Goal: Check status: Check status

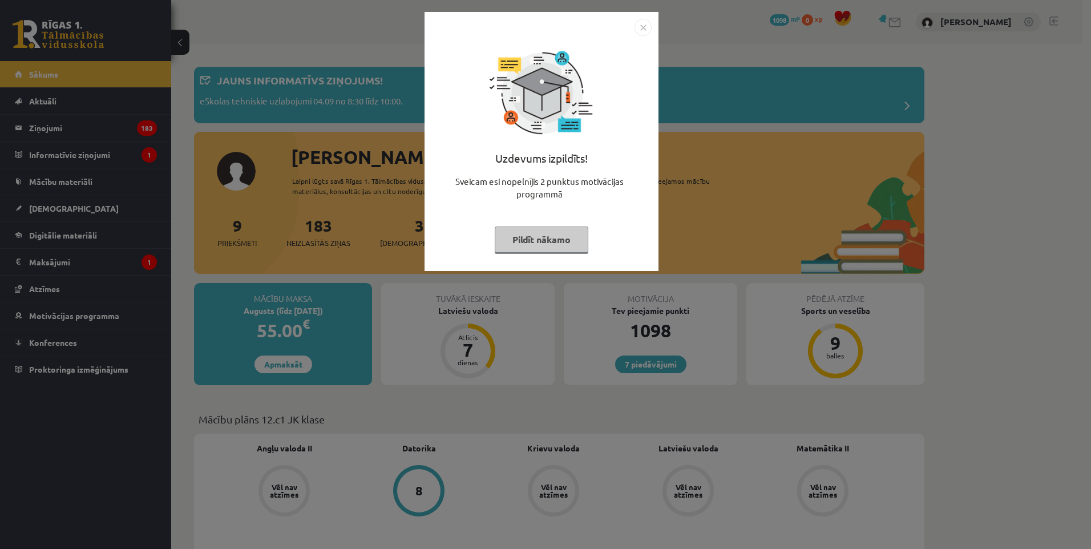
click at [639, 24] on img "Close" at bounding box center [643, 27] width 17 height 17
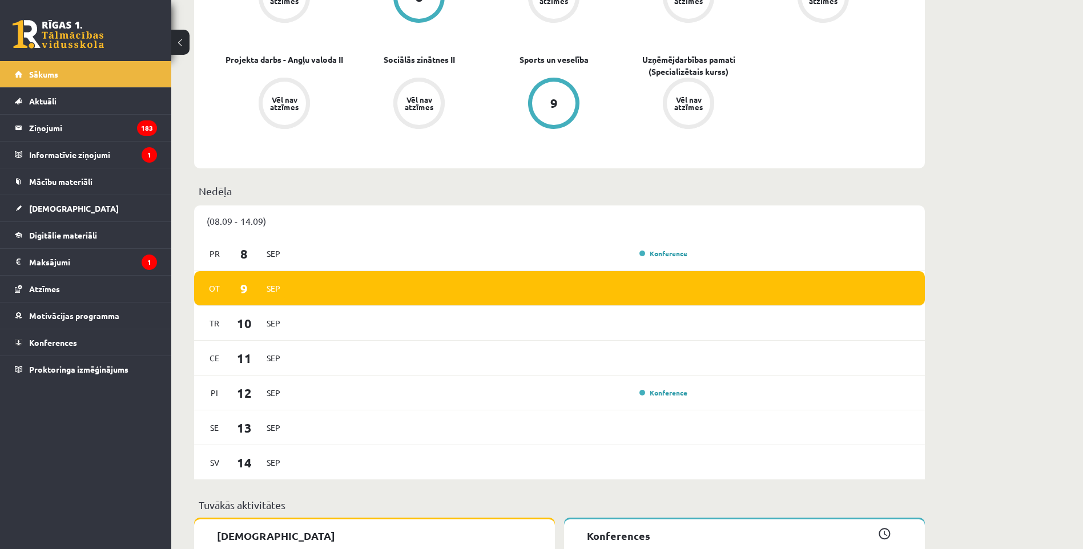
scroll to position [514, 0]
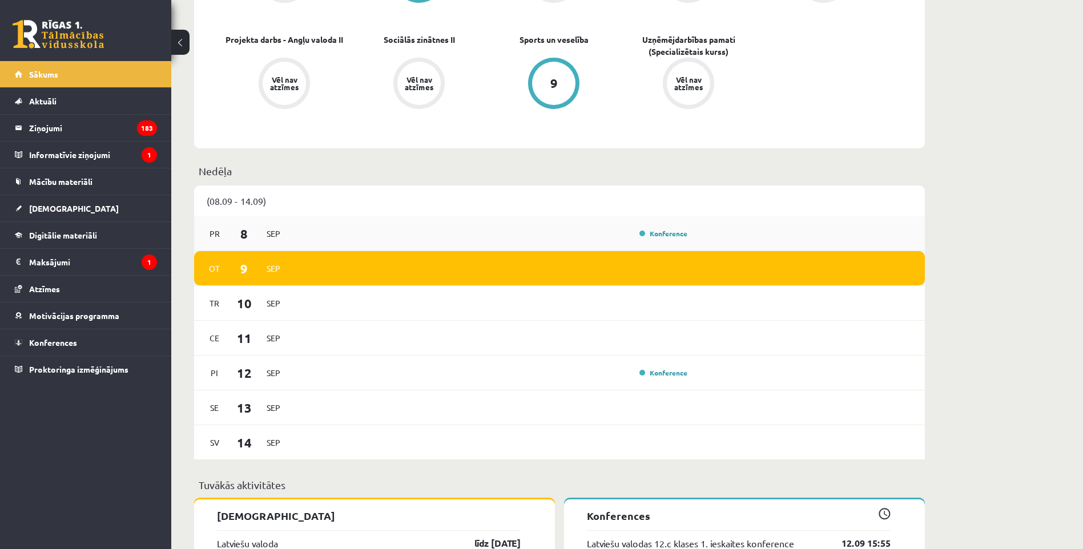
click at [506, 233] on div "Konference" at bounding box center [492, 233] width 397 height 13
click at [665, 235] on link "Konference" at bounding box center [663, 233] width 48 height 9
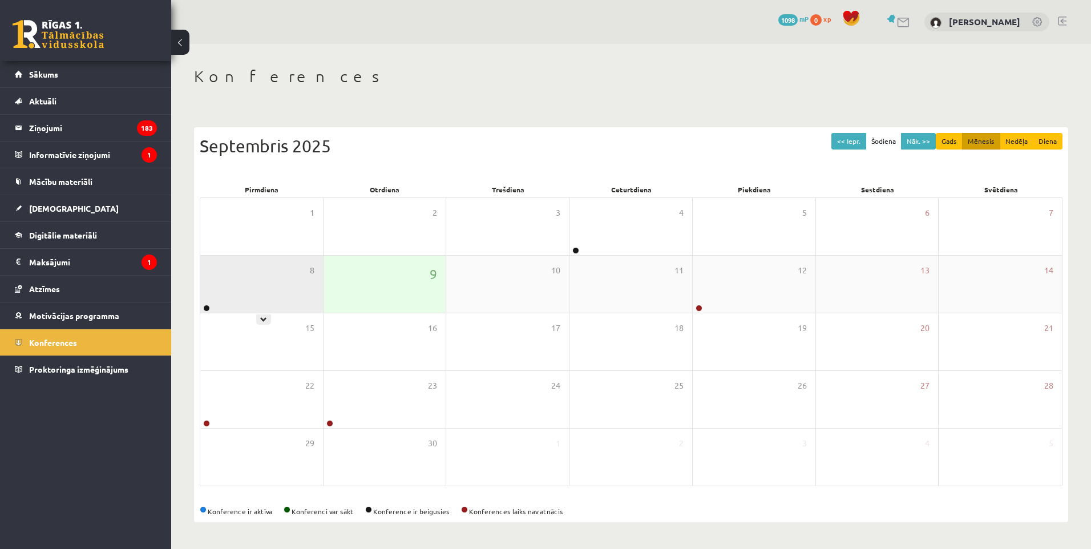
click at [225, 297] on div "8" at bounding box center [261, 284] width 123 height 57
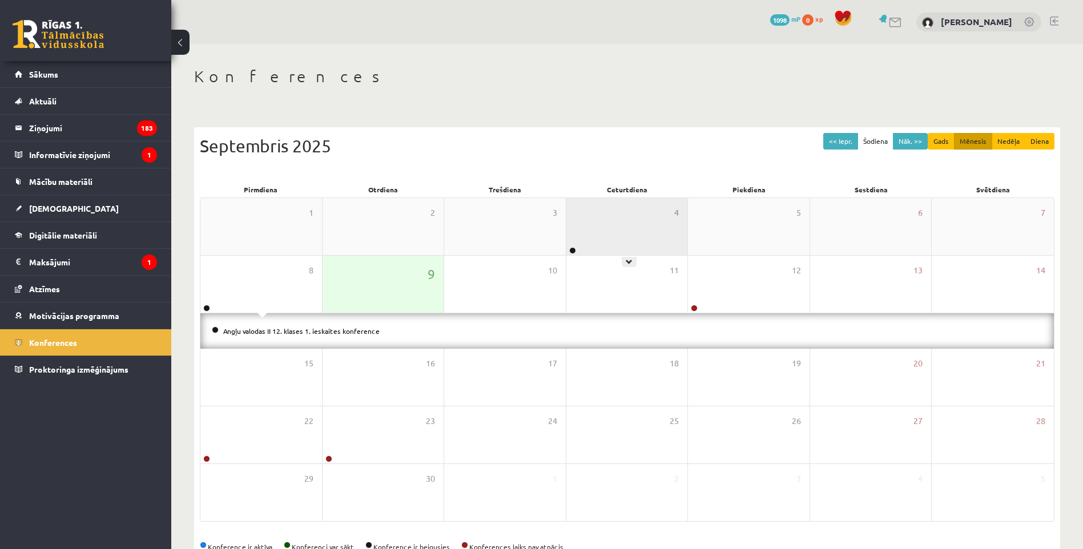
click at [619, 227] on div "4" at bounding box center [627, 226] width 122 height 57
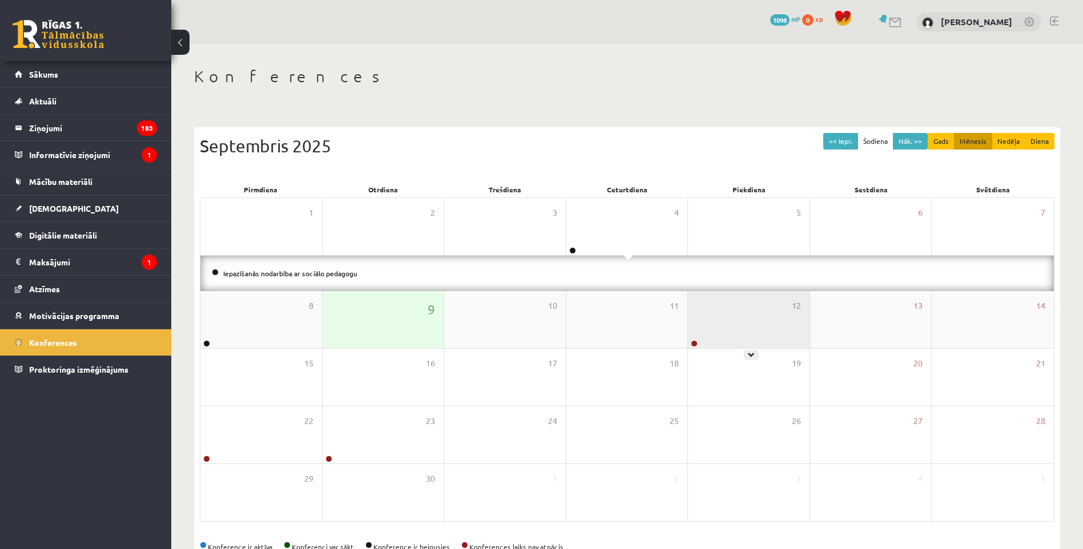
click at [722, 324] on div "12" at bounding box center [749, 319] width 122 height 57
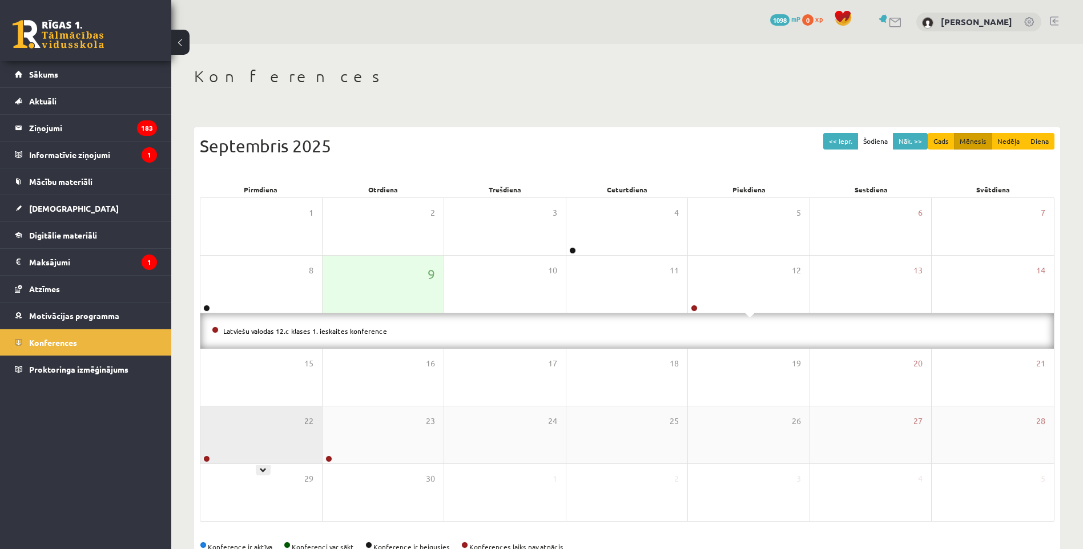
click at [303, 424] on div "22" at bounding box center [261, 434] width 122 height 57
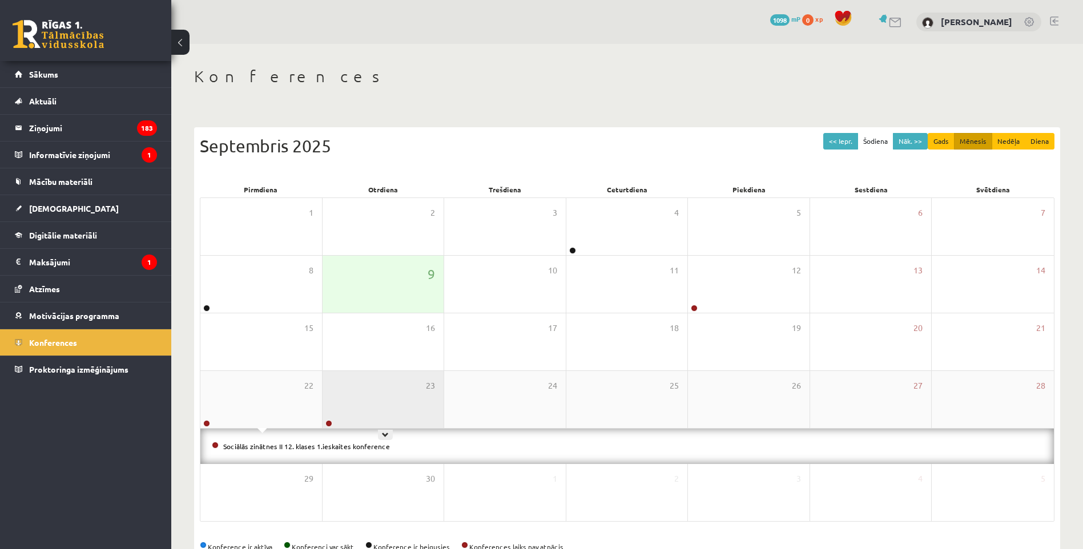
click at [362, 415] on div "23" at bounding box center [384, 399] width 122 height 57
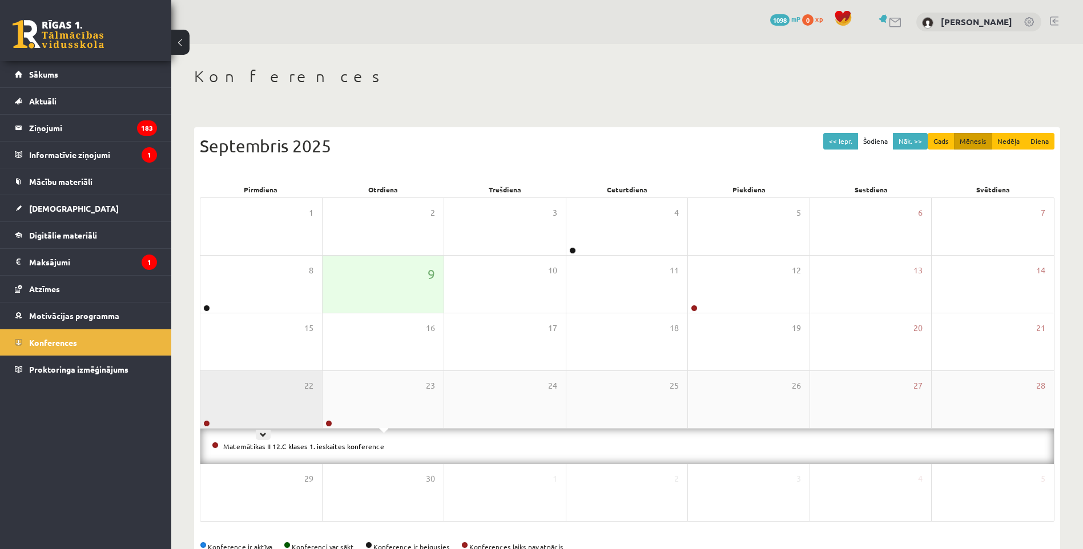
click at [303, 404] on div "22" at bounding box center [261, 399] width 122 height 57
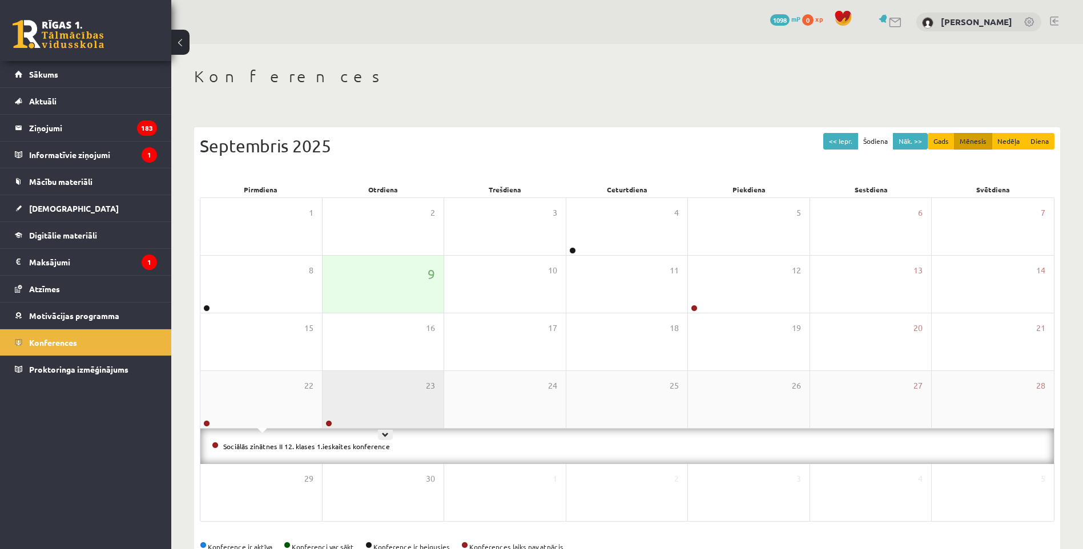
click at [333, 403] on div "23" at bounding box center [384, 399] width 122 height 57
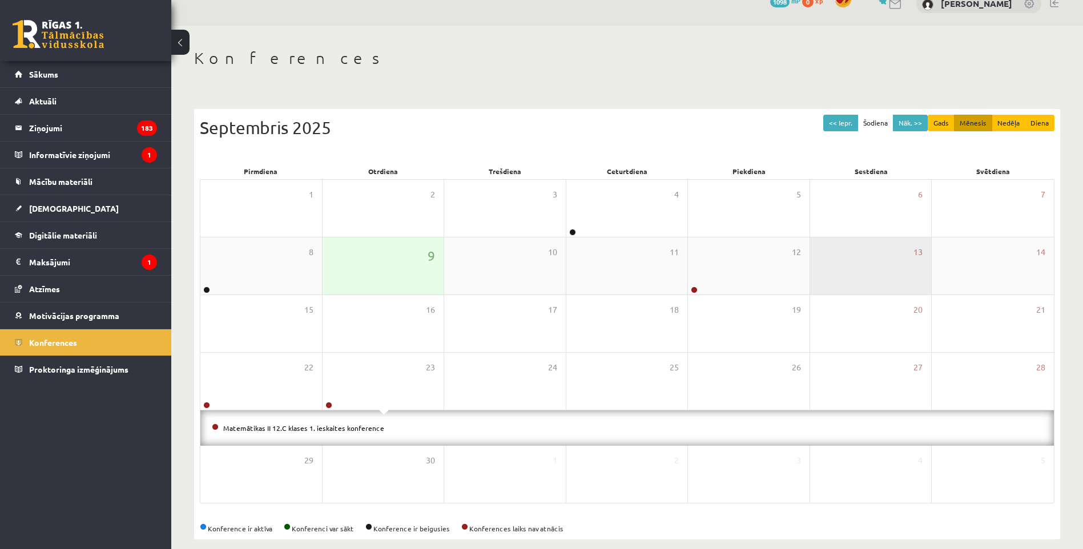
scroll to position [32, 0]
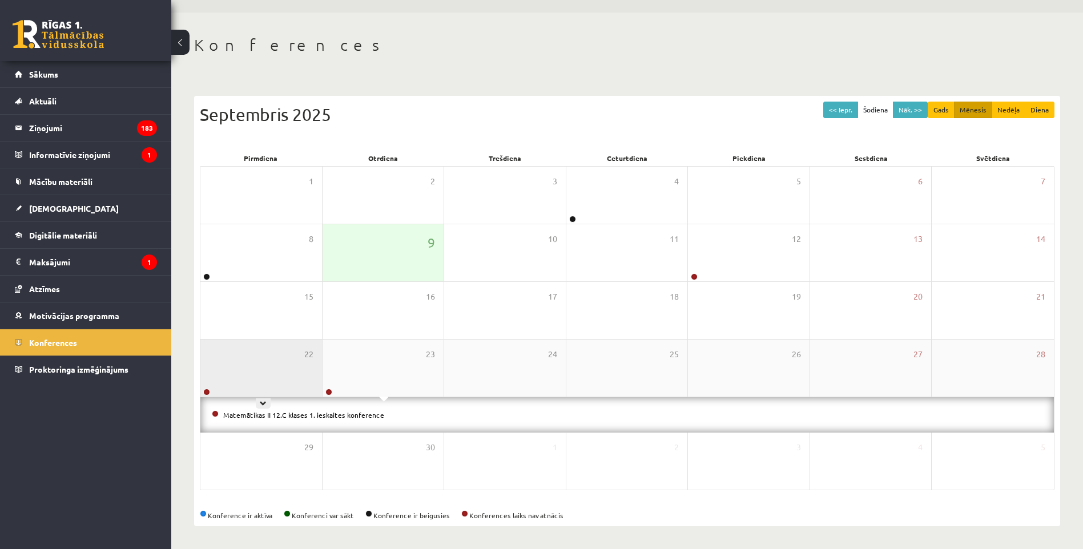
click at [305, 385] on div "22" at bounding box center [261, 368] width 122 height 57
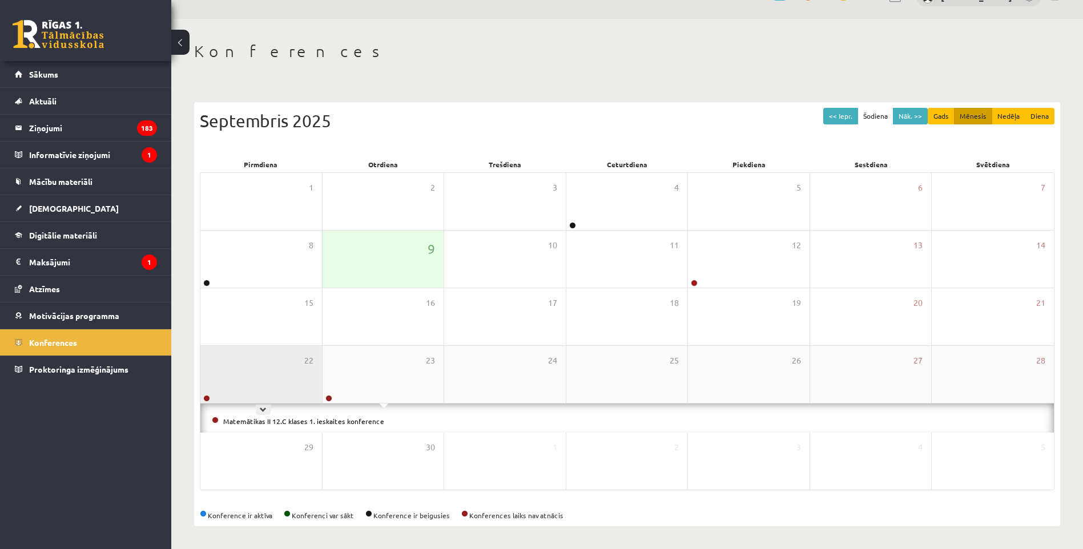
scroll to position [0, 0]
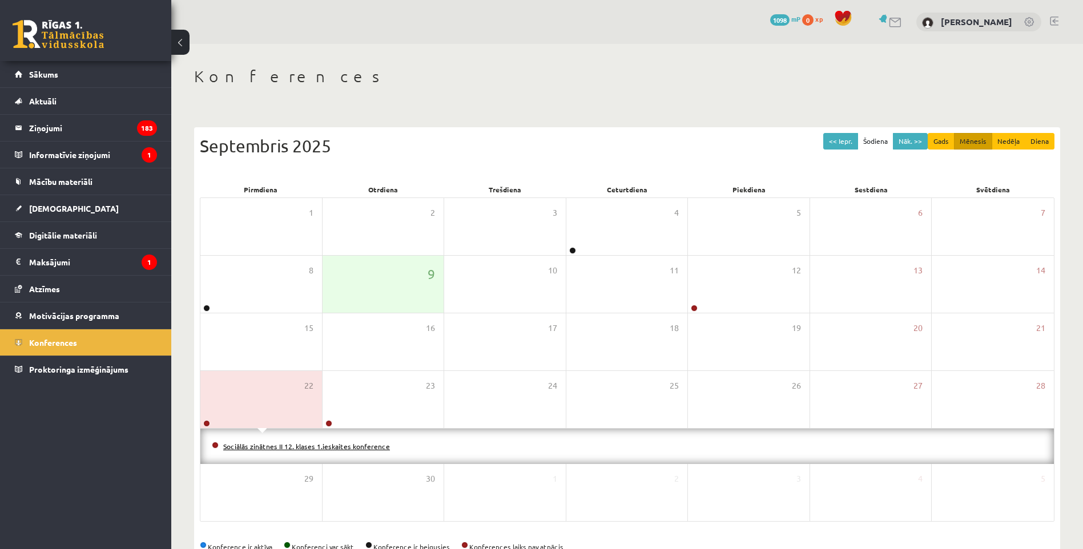
click at [315, 442] on link "Sociālās zinātnes II 12. klases 1.ieskaites konference" at bounding box center [306, 446] width 167 height 9
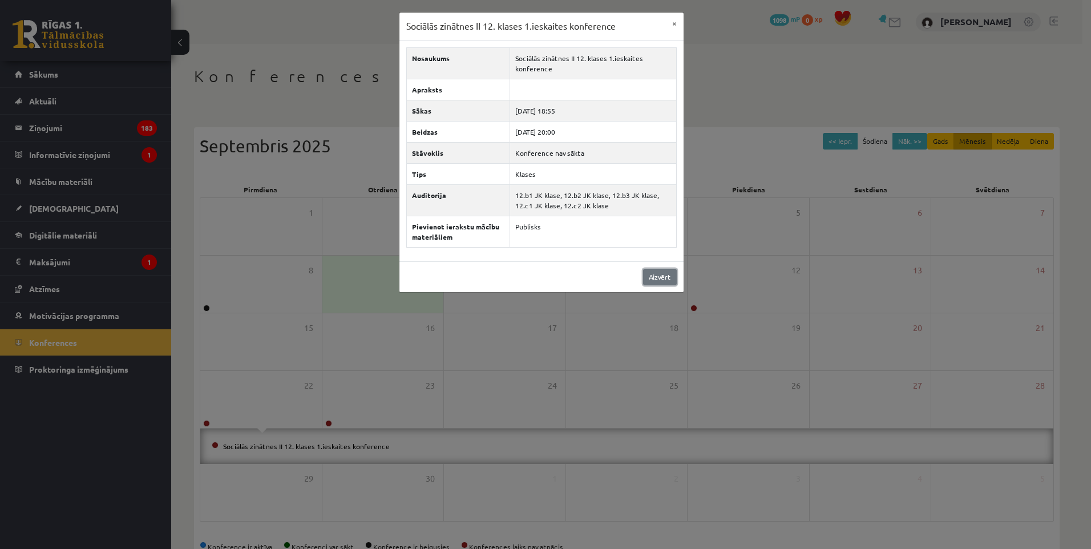
click at [658, 273] on link "Aizvērt" at bounding box center [660, 277] width 34 height 17
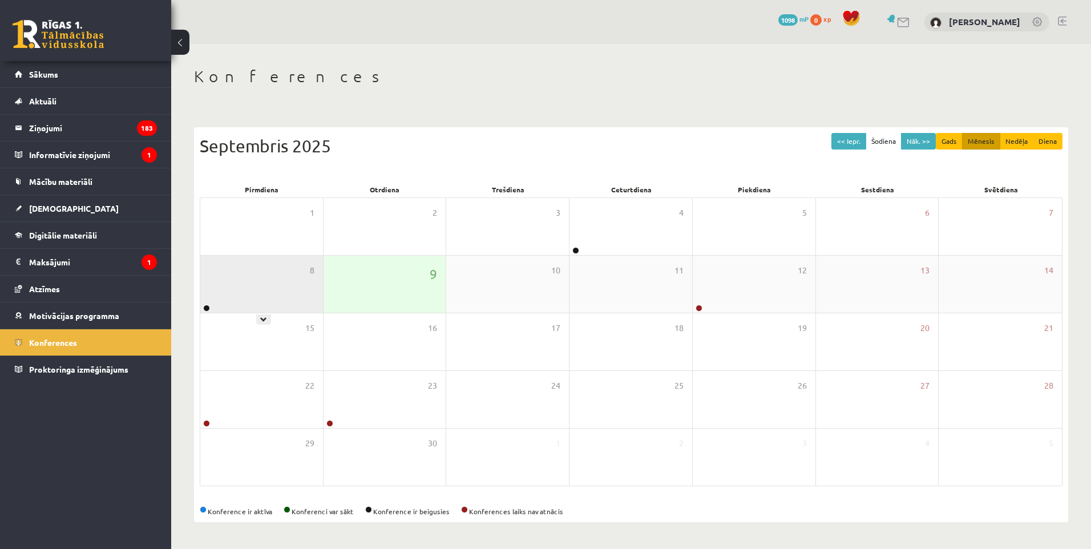
click at [293, 269] on div "8" at bounding box center [261, 284] width 123 height 57
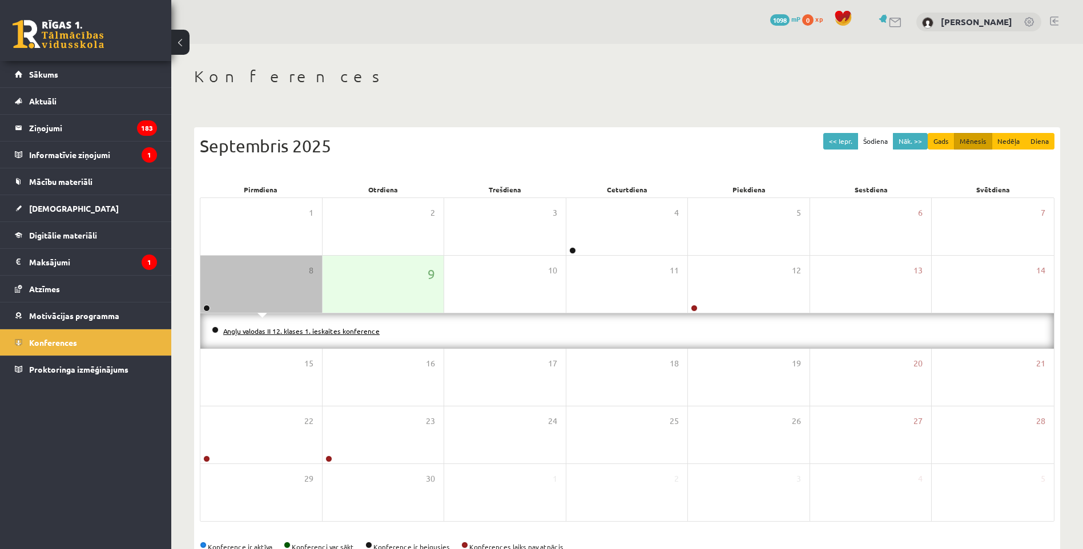
click at [290, 332] on link "Angļu valodas II 12. klases 1. ieskaites konference" at bounding box center [301, 331] width 156 height 9
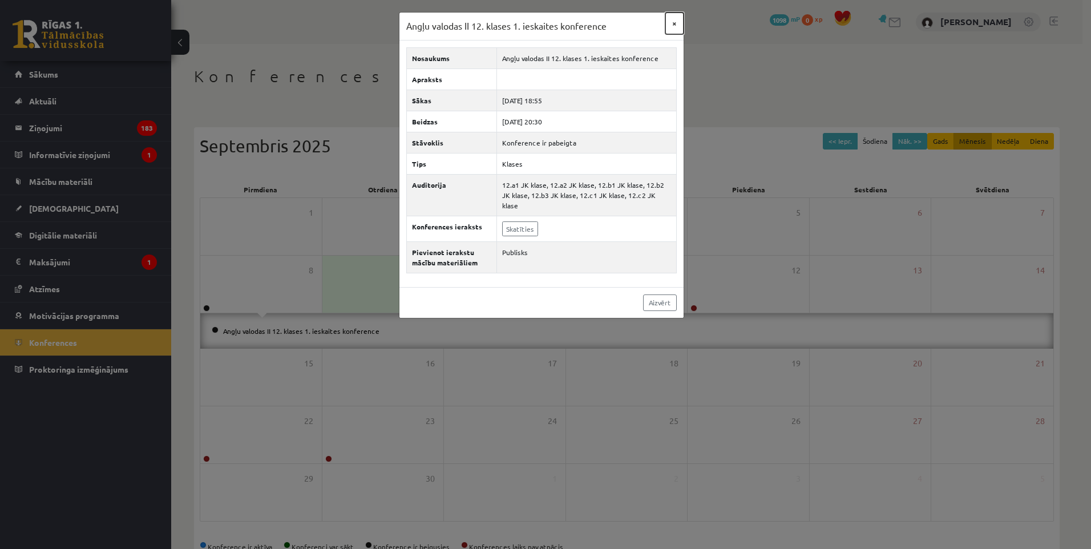
click at [674, 24] on button "×" at bounding box center [675, 24] width 18 height 22
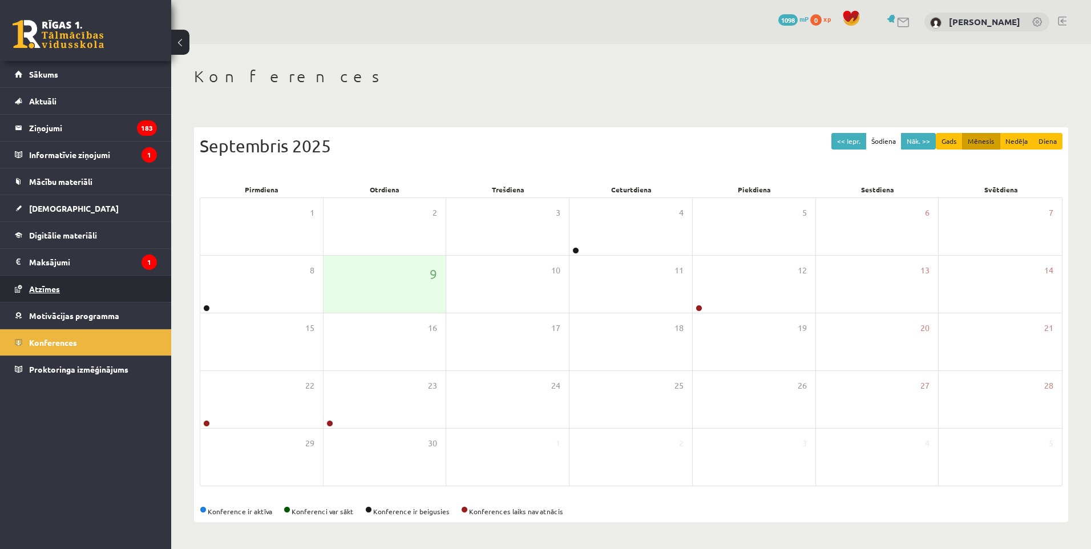
click at [86, 287] on link "Atzīmes" at bounding box center [86, 289] width 142 height 26
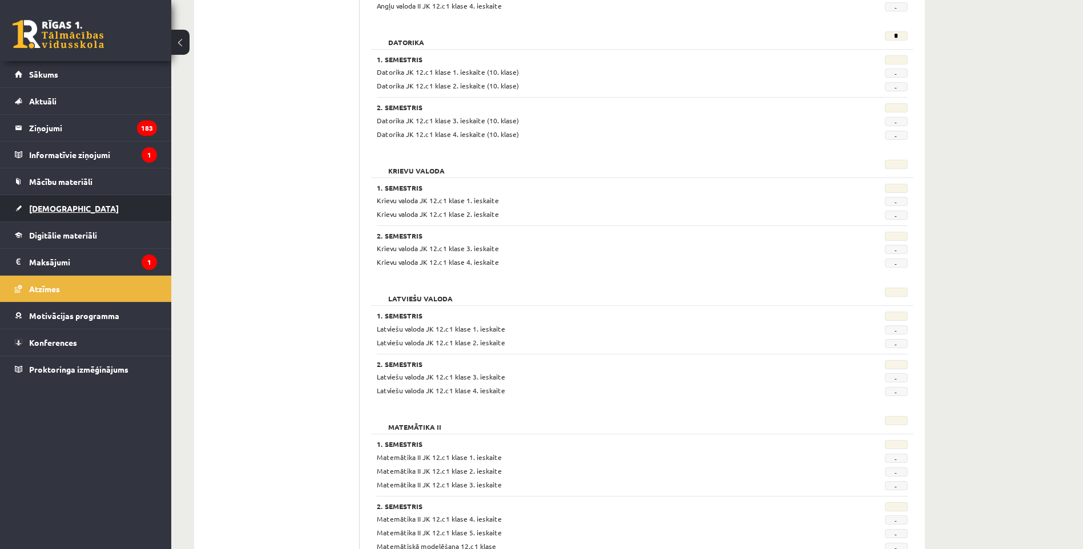
scroll to position [285, 0]
click at [62, 204] on span "[DEMOGRAPHIC_DATA]" at bounding box center [74, 208] width 90 height 10
